Goal: Check status: Check status

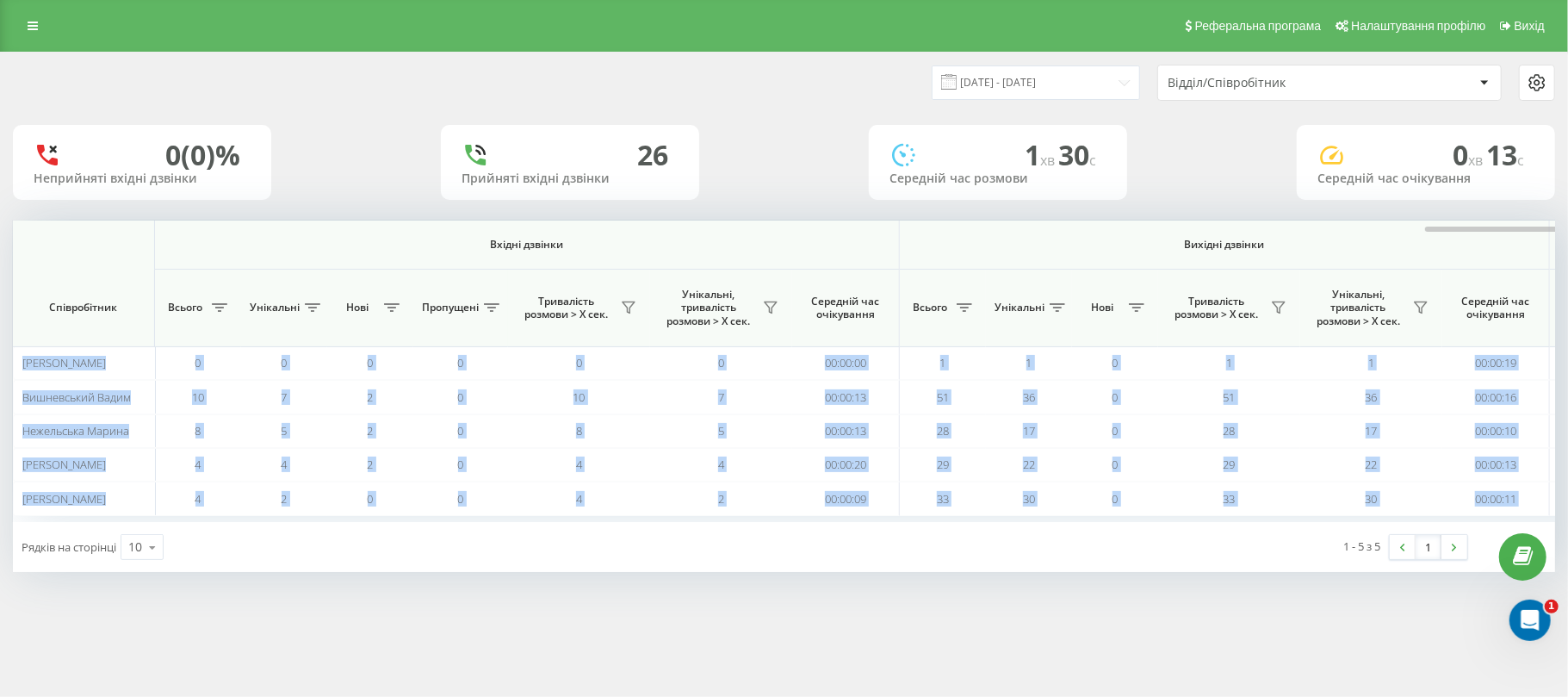
scroll to position [0, 859]
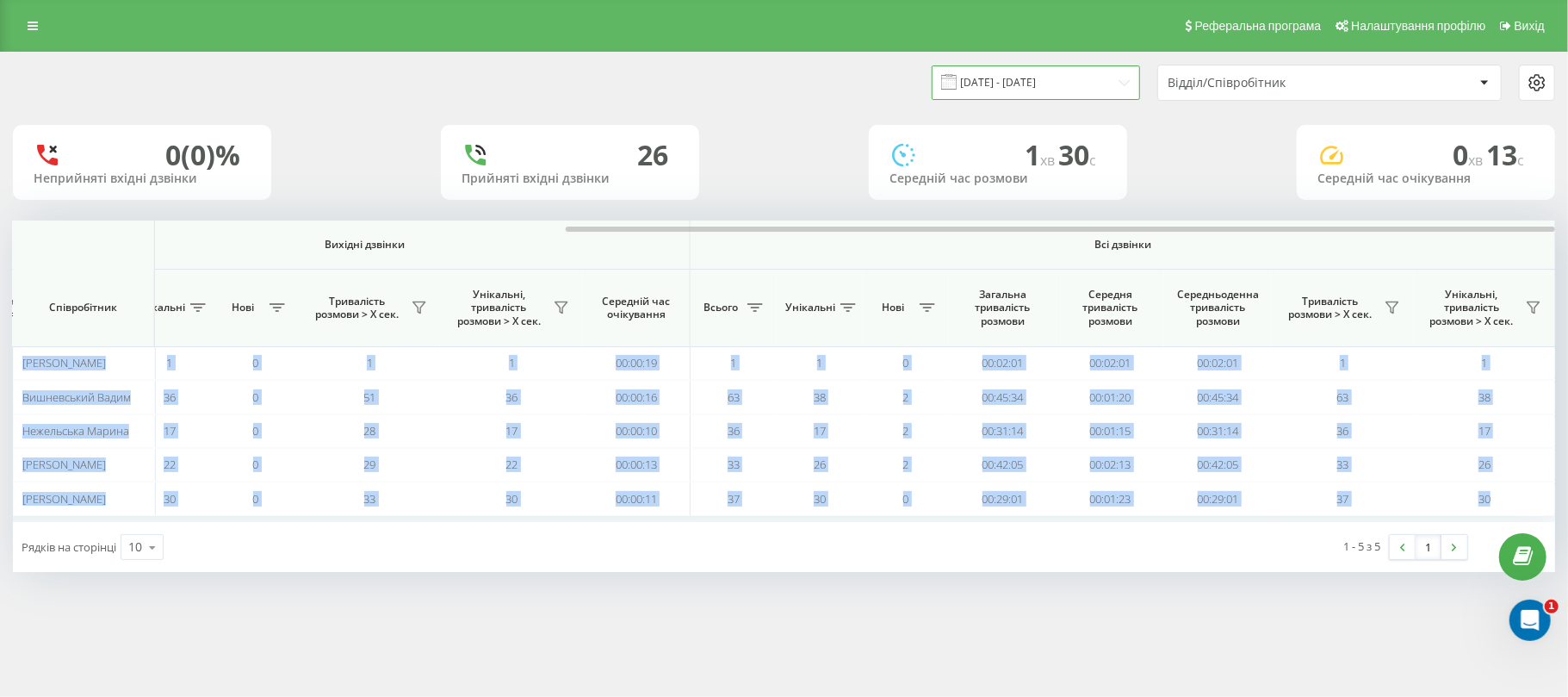
click at [1003, 77] on input "21.08.2025 - 21.08.2025" at bounding box center [1036, 82] width 209 height 34
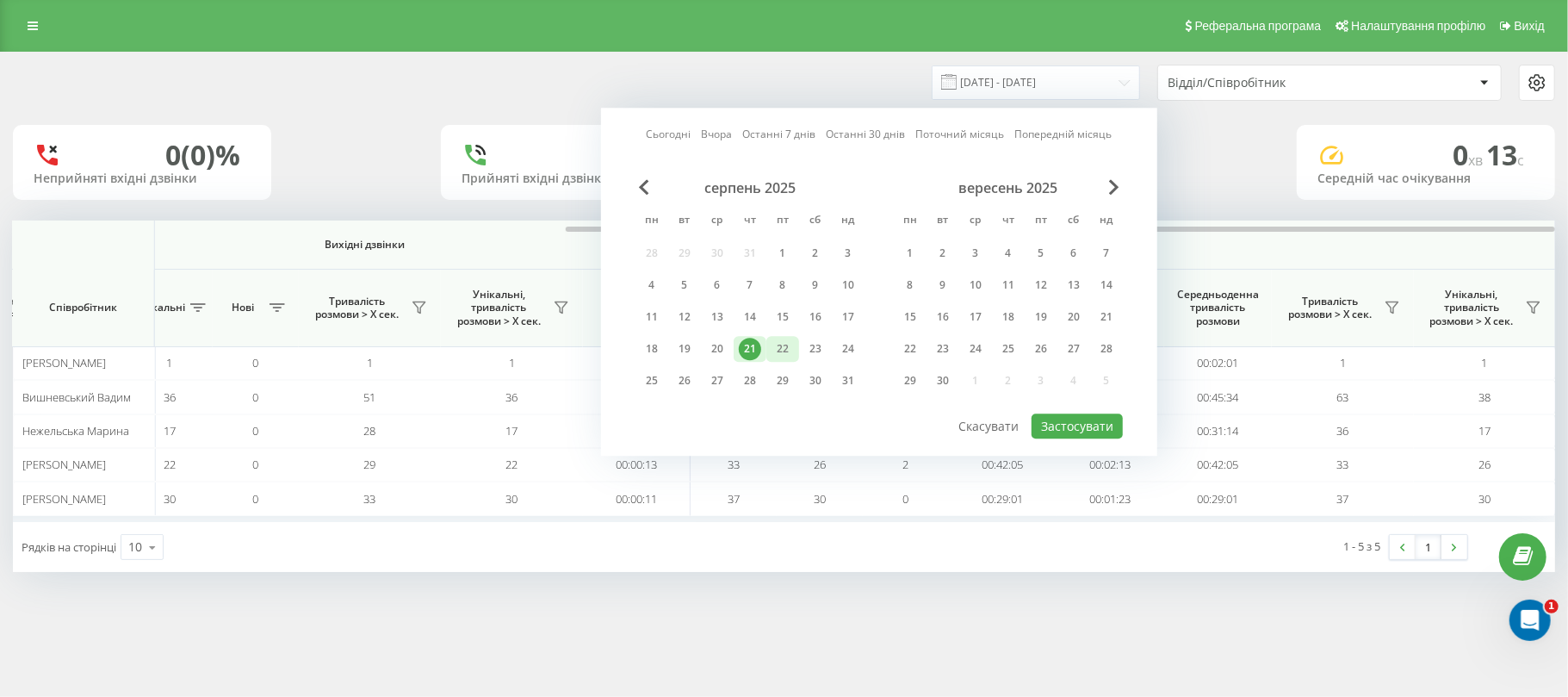
click at [775, 342] on div "22" at bounding box center [782, 348] width 22 height 22
click at [1068, 425] on button "Застосувати" at bounding box center [1077, 425] width 91 height 25
type input "[DATE] - [DATE]"
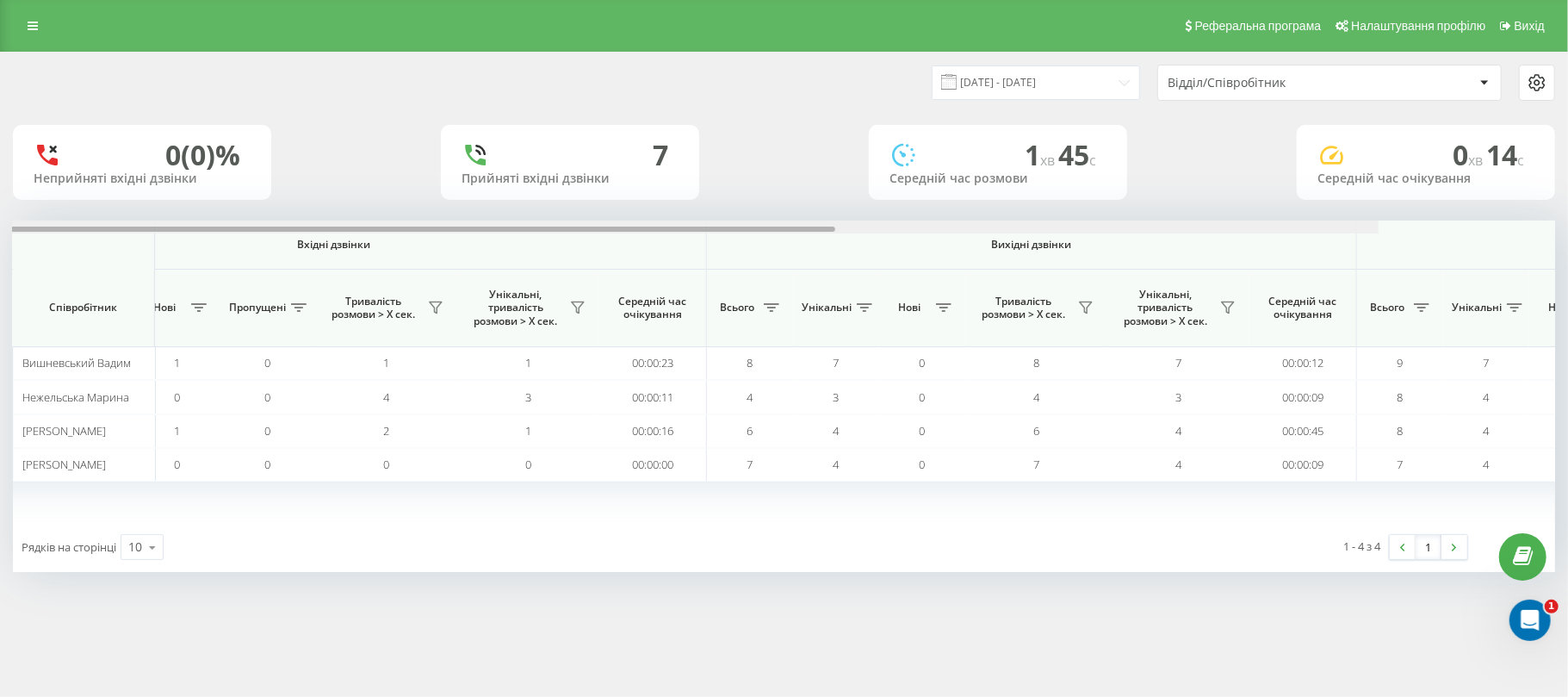
scroll to position [0, 859]
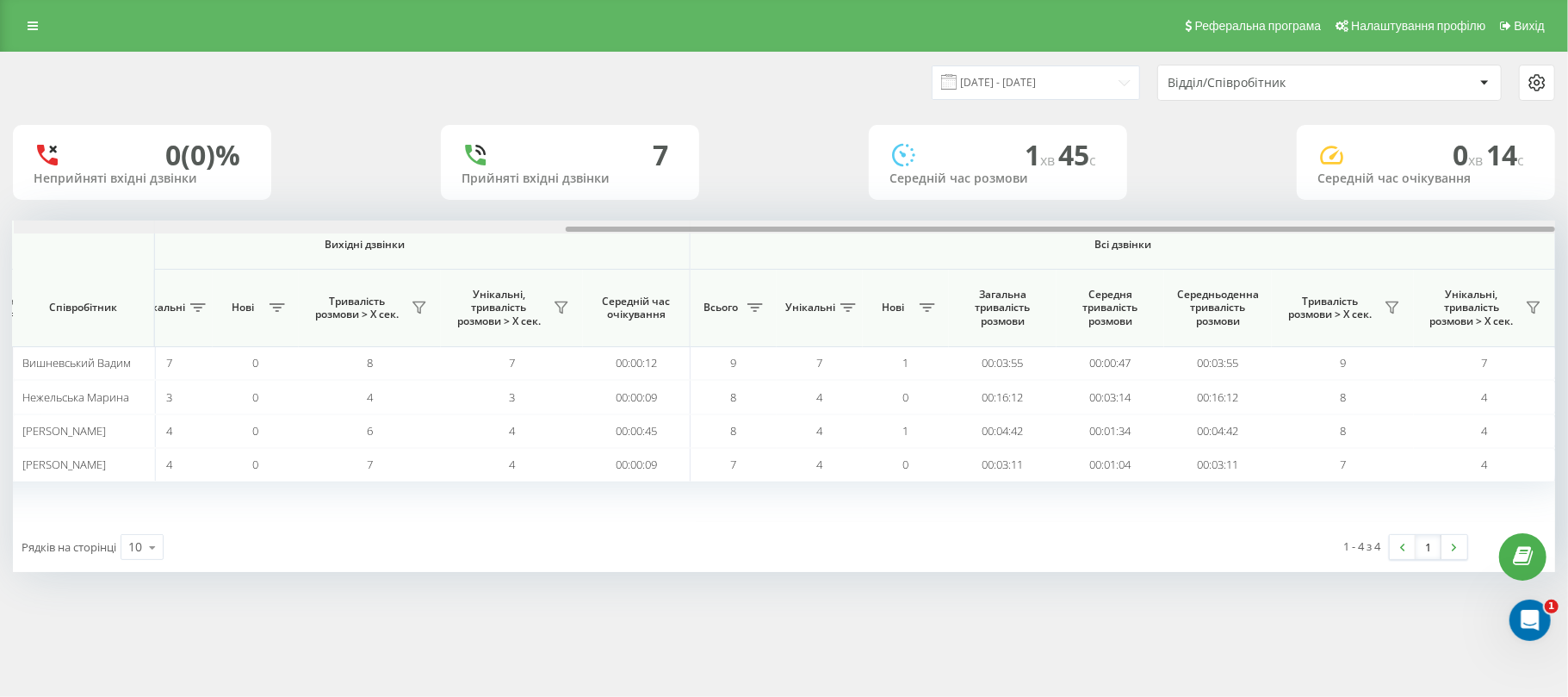
drag, startPoint x: 0, startPoint y: 0, endPoint x: 1496, endPoint y: 221, distance: 1512.2
click at [1496, 221] on div at bounding box center [785, 227] width 1542 height 13
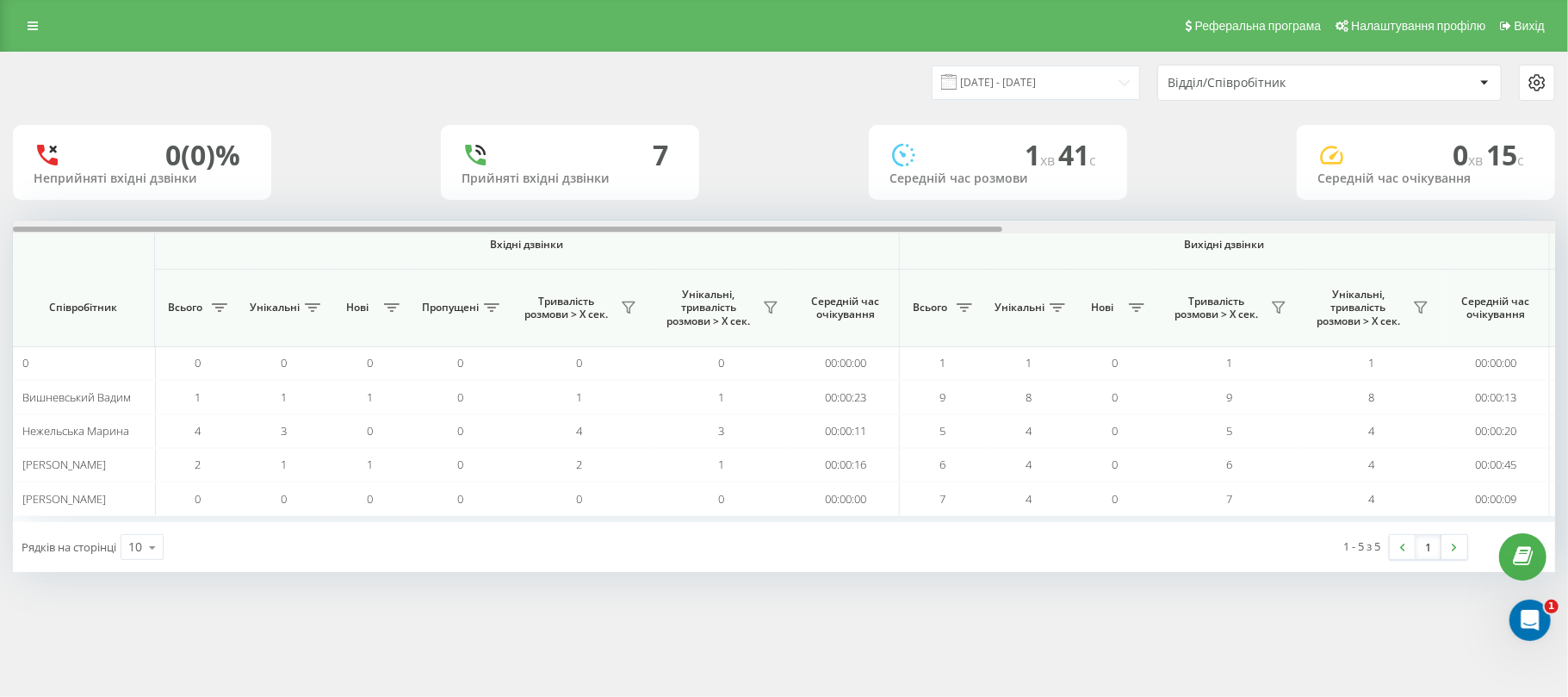
drag, startPoint x: 732, startPoint y: 226, endPoint x: 475, endPoint y: 243, distance: 257.6
click at [475, 243] on div "Вхідні дзвінки Вихідні дзвінки Всі дзвінки Співробітник Всього Унікальні Нові П…" at bounding box center [784, 371] width 1542 height 301
drag, startPoint x: 548, startPoint y: 117, endPoint x: 535, endPoint y: 136, distance: 23.0
click at [545, 122] on div "22.08.2025 - 22.08.2025 Відділ/Співробітник 0 (0)% Неприйняті вхідні дзвінки 7 …" at bounding box center [784, 312] width 1542 height 519
